Goal: Task Accomplishment & Management: Complete application form

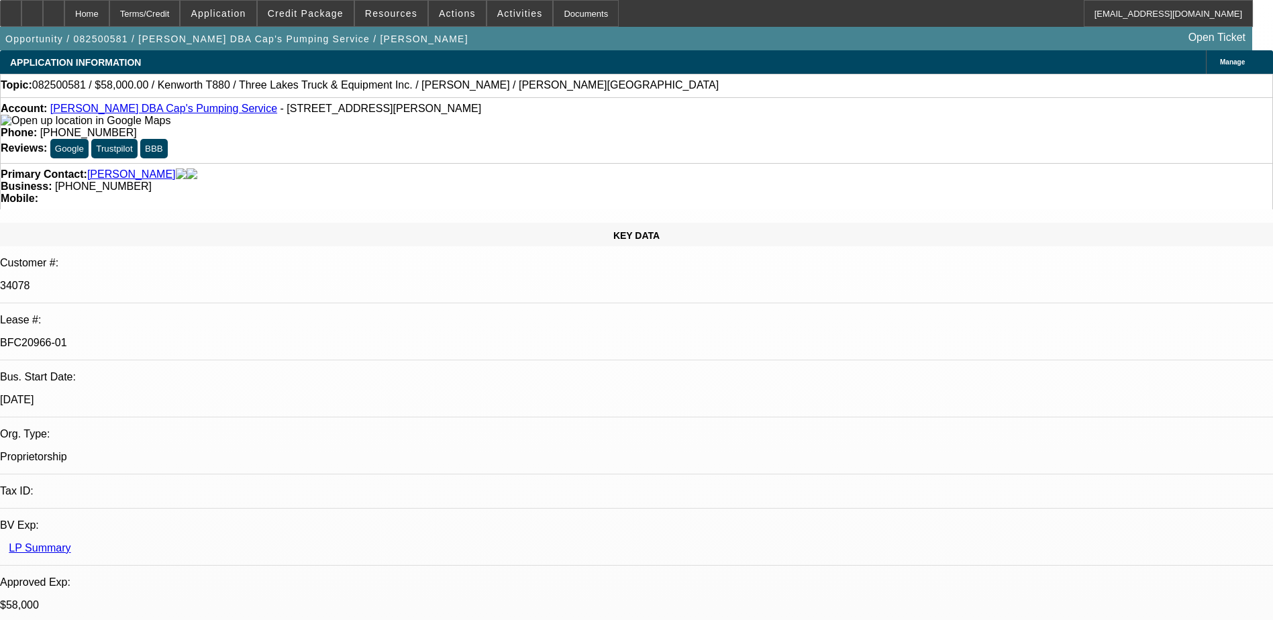
select select "0"
select select "9"
select select "0"
select select "6"
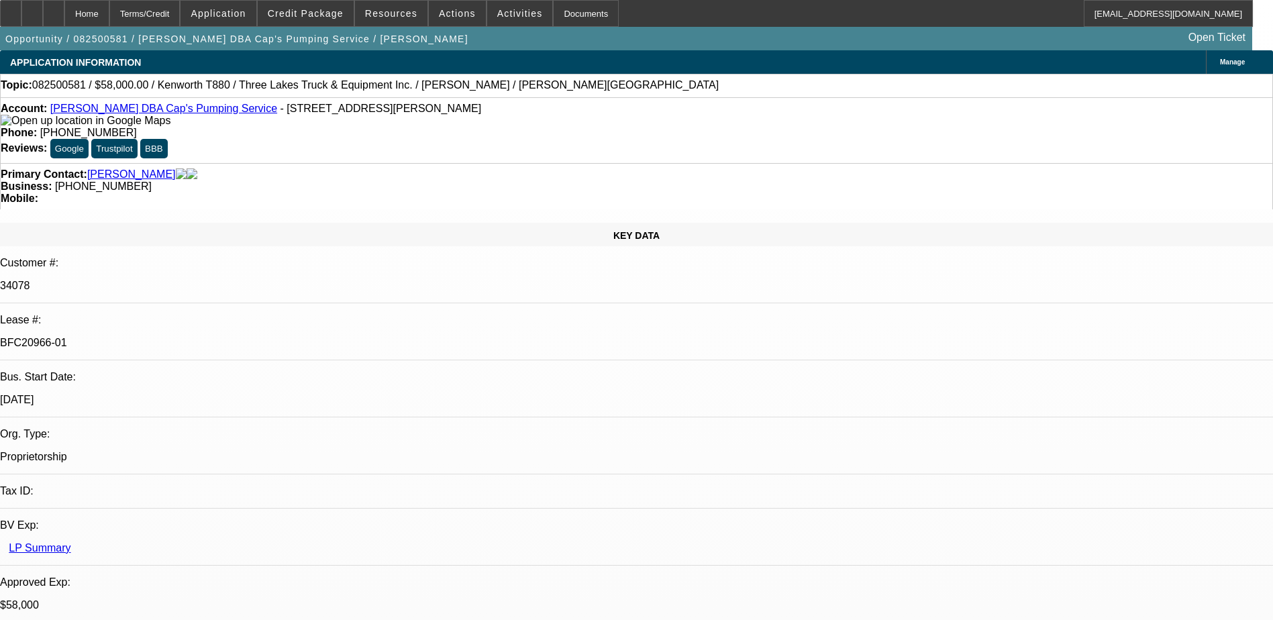
select select "0"
select select "9"
select select "0"
select select "6"
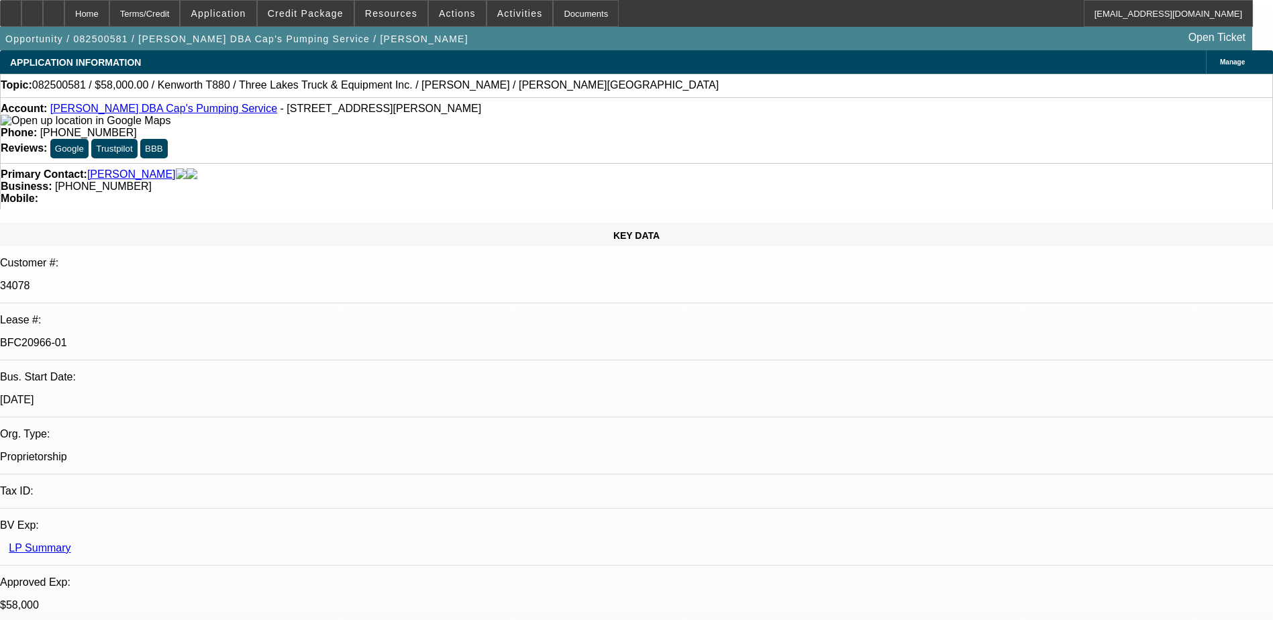
select select "0"
select select "9"
select select "0.1"
select select "4"
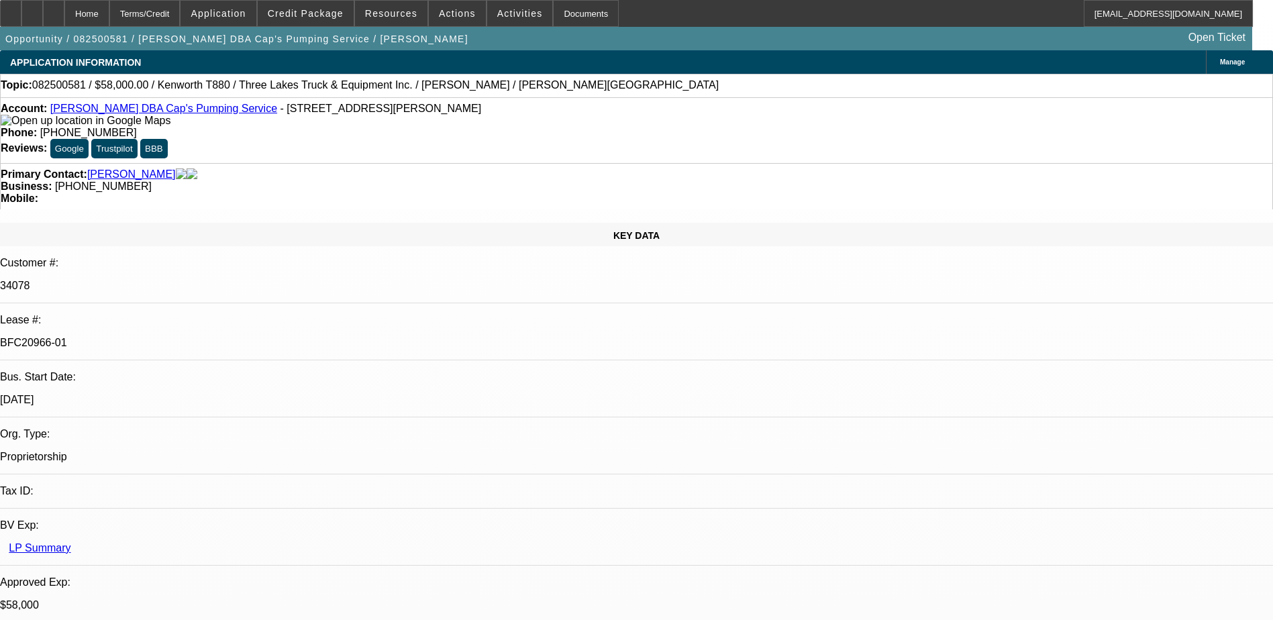
select select "0"
select select "0.1"
select select "4"
